Goal: Task Accomplishment & Management: Manage account settings

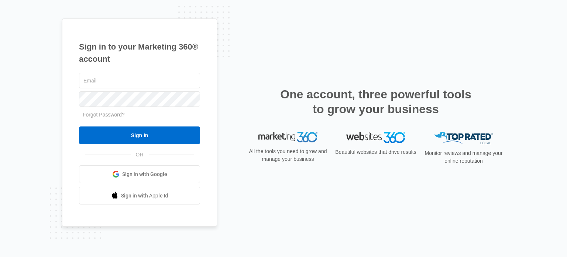
type input "[EMAIL_ADDRESS][DOMAIN_NAME]"
click at [185, 136] on input "Sign In" at bounding box center [139, 135] width 121 height 18
